Goal: Transaction & Acquisition: Purchase product/service

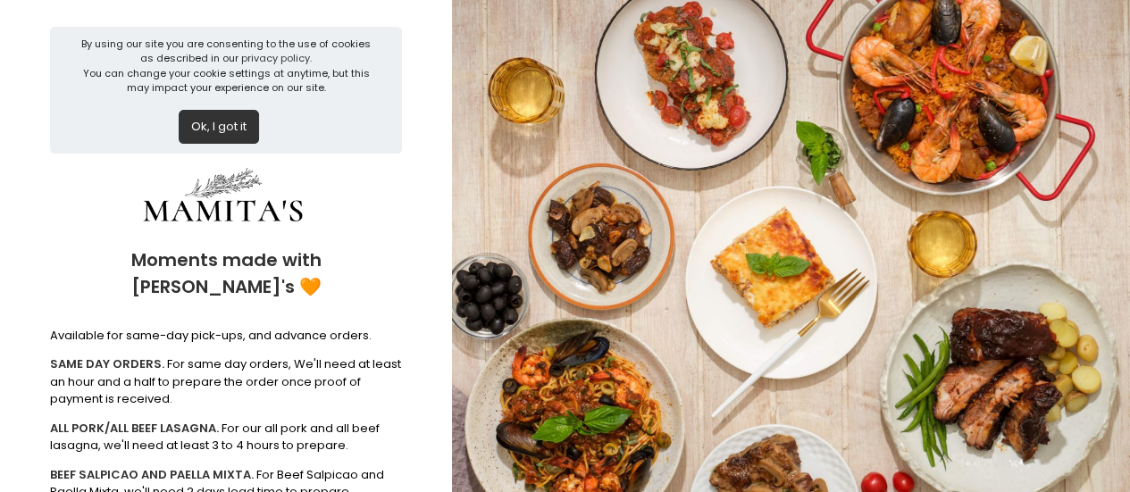
click at [226, 125] on button "Ok, I got it" at bounding box center [219, 127] width 80 height 34
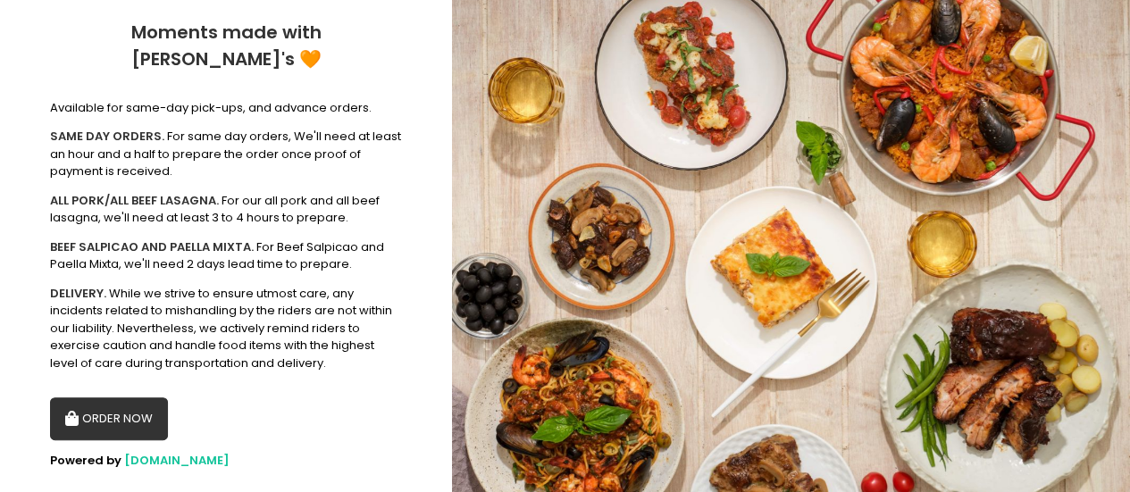
scroll to position [100, 0]
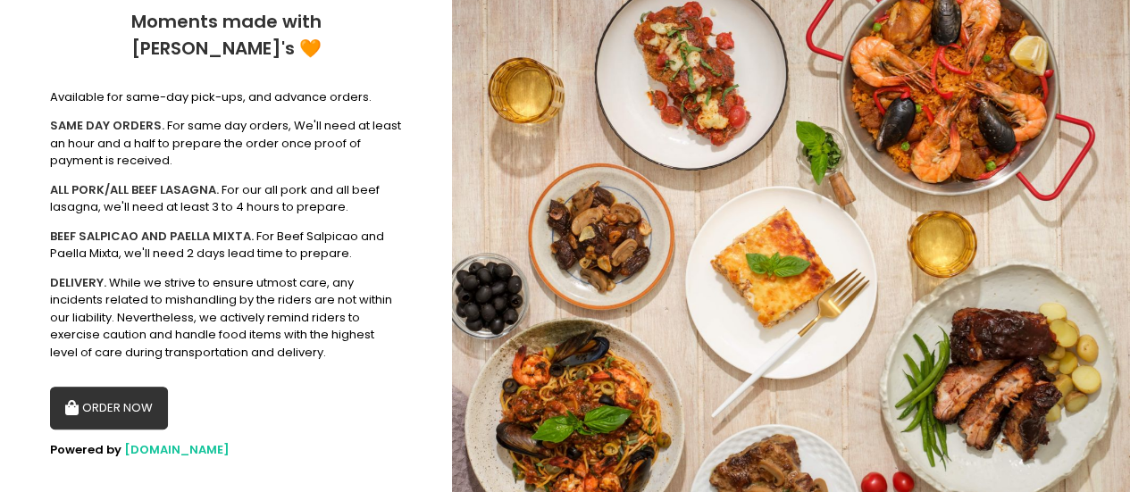
click at [107, 387] on button "ORDER NOW" at bounding box center [109, 408] width 118 height 43
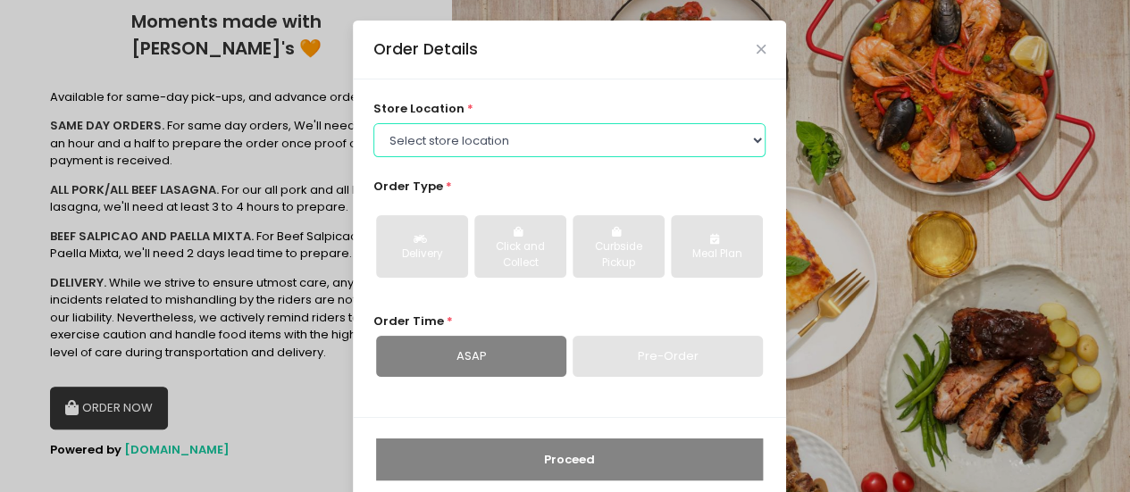
click at [445, 140] on select "Select store location Mamitas PH - [GEOGRAPHIC_DATA] Mamitas PH - [GEOGRAPHIC_D…" at bounding box center [570, 140] width 393 height 34
select select "6602978951b8268a02d72b28"
click at [374, 123] on select "Select store location Mamitas PH - [GEOGRAPHIC_DATA] Mamitas PH - [GEOGRAPHIC_D…" at bounding box center [570, 140] width 393 height 34
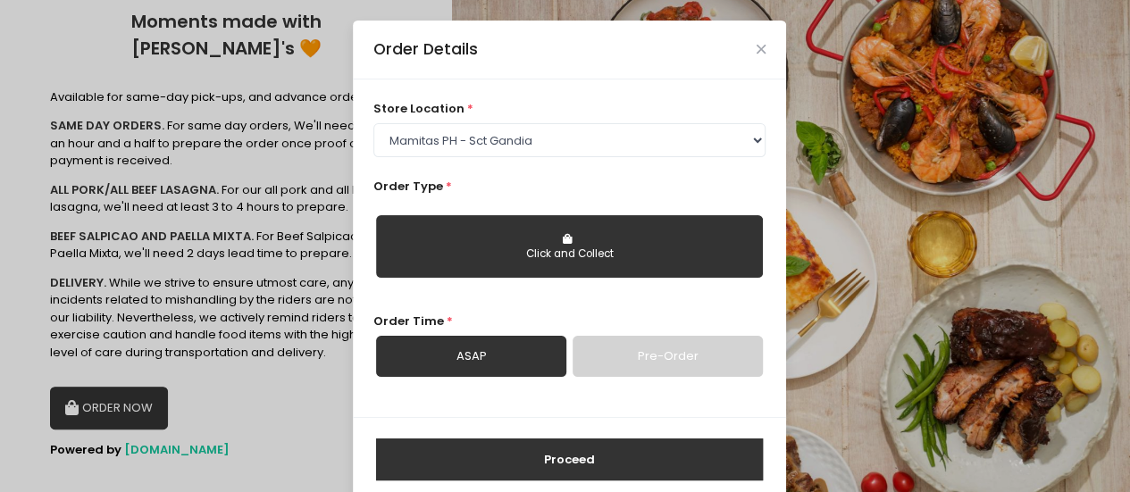
click at [452, 249] on div "Click and Collect" at bounding box center [570, 255] width 362 height 16
click at [600, 362] on link "Pre-Order" at bounding box center [668, 356] width 190 height 41
select select "[DATE]"
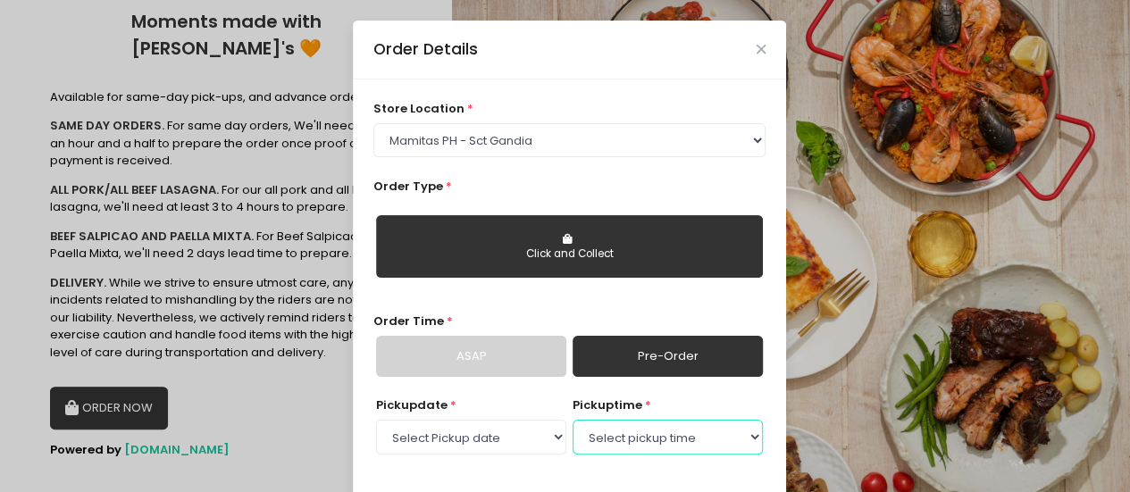
click at [609, 437] on select "Select pickup time 11:30 AM - 12:00 PM 12:00 PM - 12:30 PM 12:30 PM - 01:00 PM …" at bounding box center [668, 437] width 190 height 34
click at [1018, 160] on div "Order Details store location * Select store location Mamitas PH - [GEOGRAPHIC_D…" at bounding box center [565, 246] width 1130 height 492
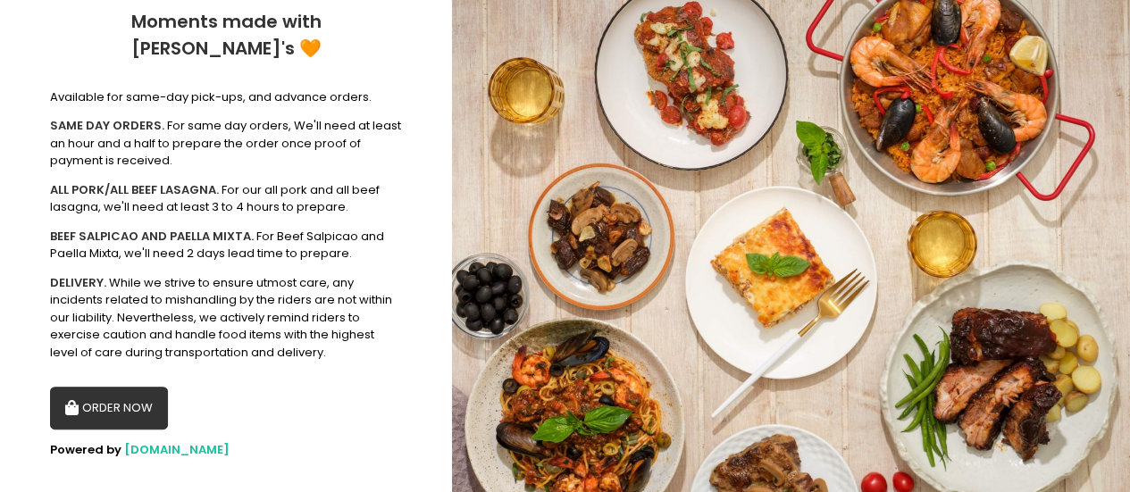
click at [127, 396] on button "ORDER NOW" at bounding box center [109, 408] width 118 height 43
select select "6602978951b8268a02d72b28"
select select "[DATE]"
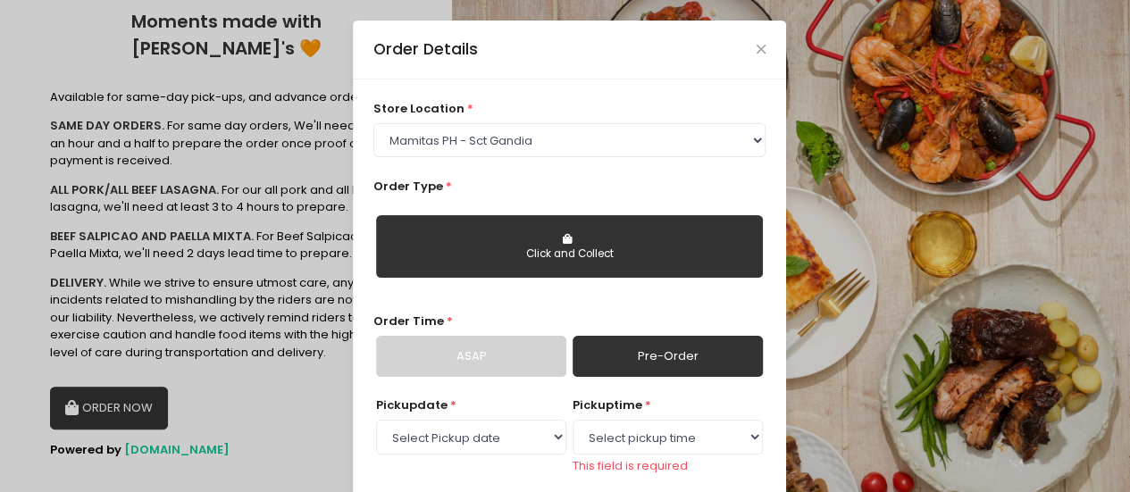
click at [541, 361] on link "ASAP" at bounding box center [471, 356] width 190 height 41
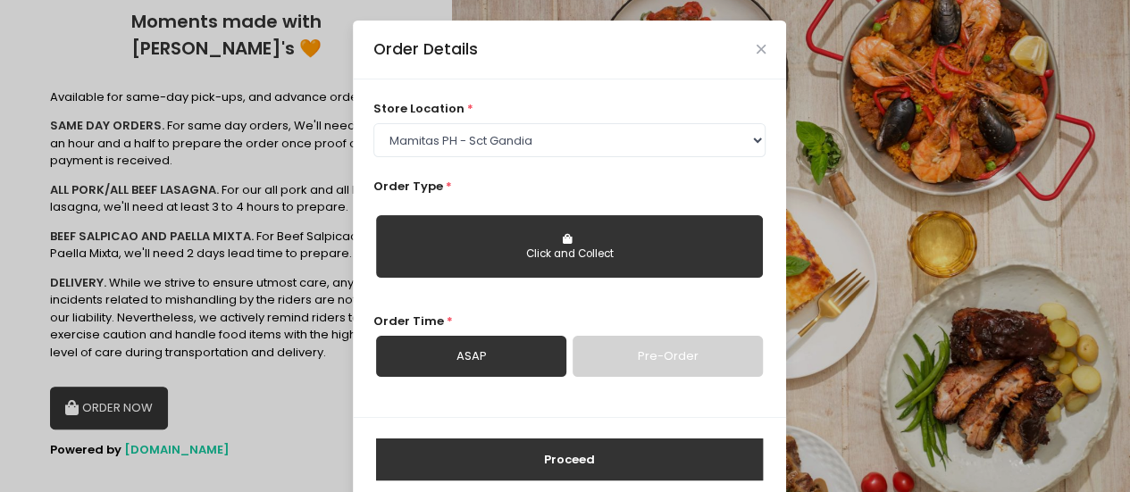
click at [579, 455] on button "Proceed" at bounding box center [569, 460] width 387 height 43
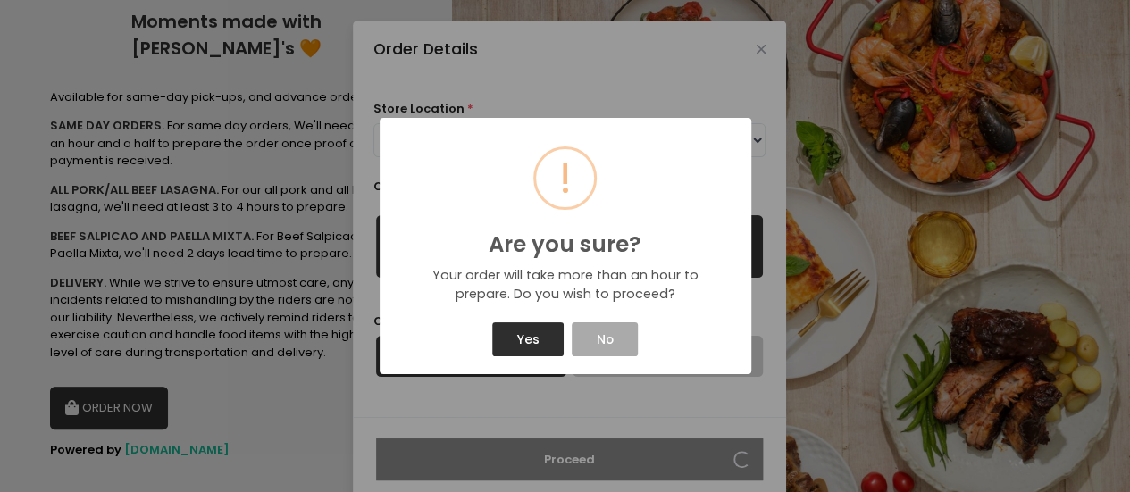
click at [535, 346] on button "Yes" at bounding box center [527, 340] width 71 height 34
